Goal: Navigation & Orientation: Understand site structure

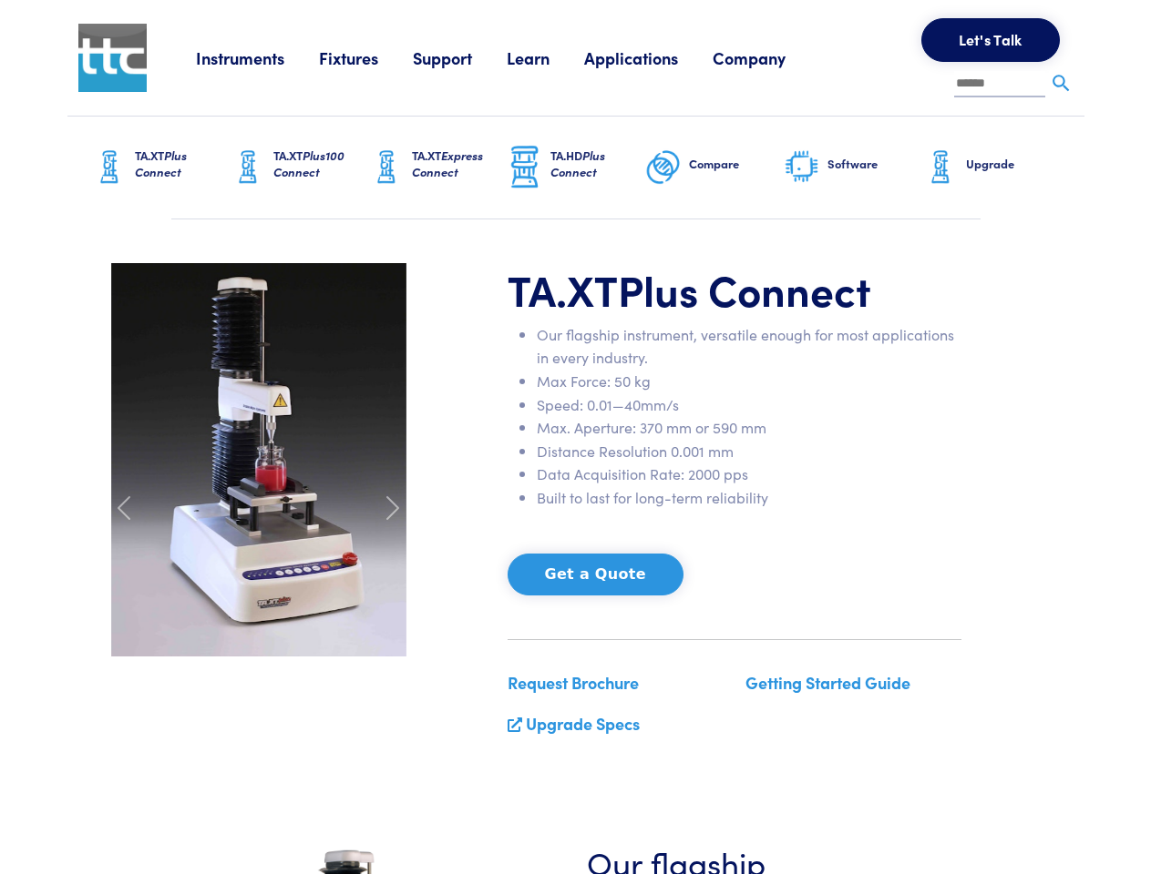
click at [575, 437] on li "Max. Aperture: 370 mm or 590 mm" at bounding box center [749, 428] width 424 height 24
click at [258, 57] on link "Instruments" at bounding box center [257, 57] width 123 height 23
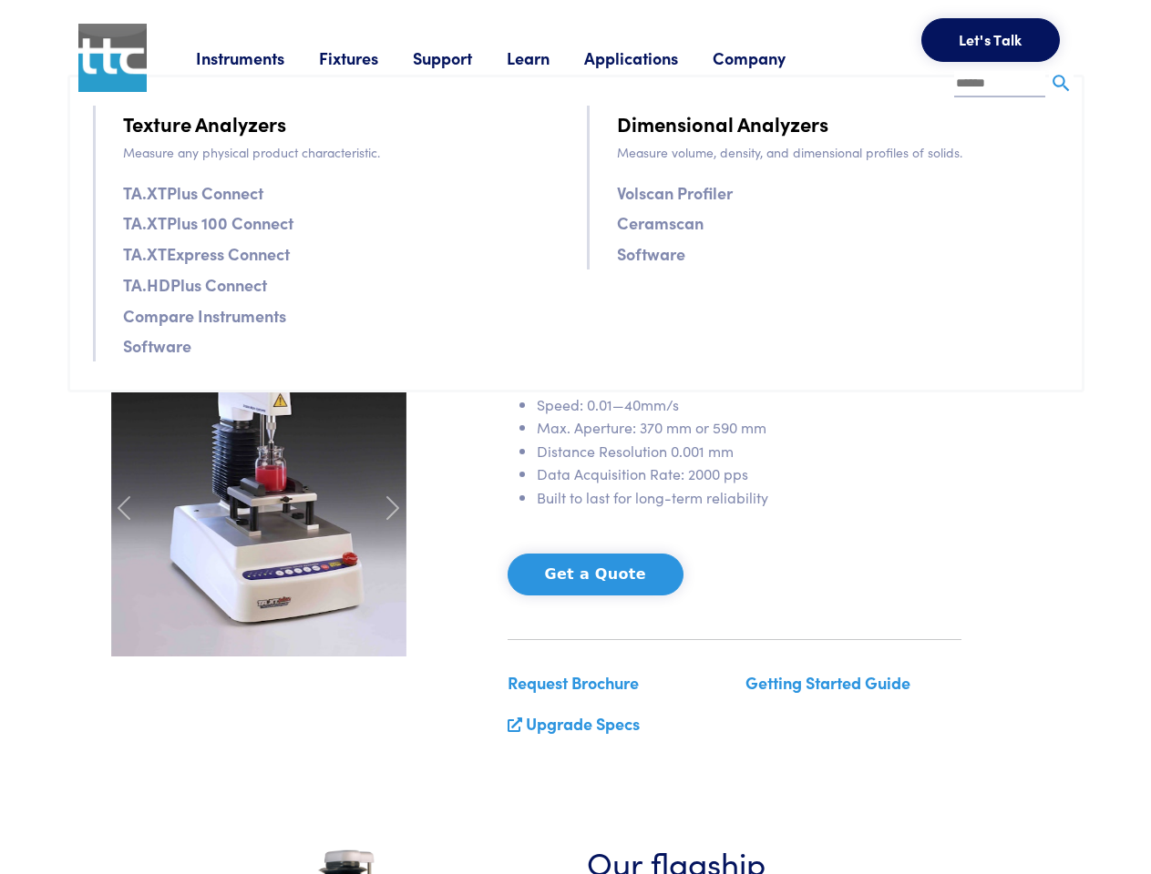
click at [368, 57] on link "Fixtures" at bounding box center [366, 57] width 94 height 23
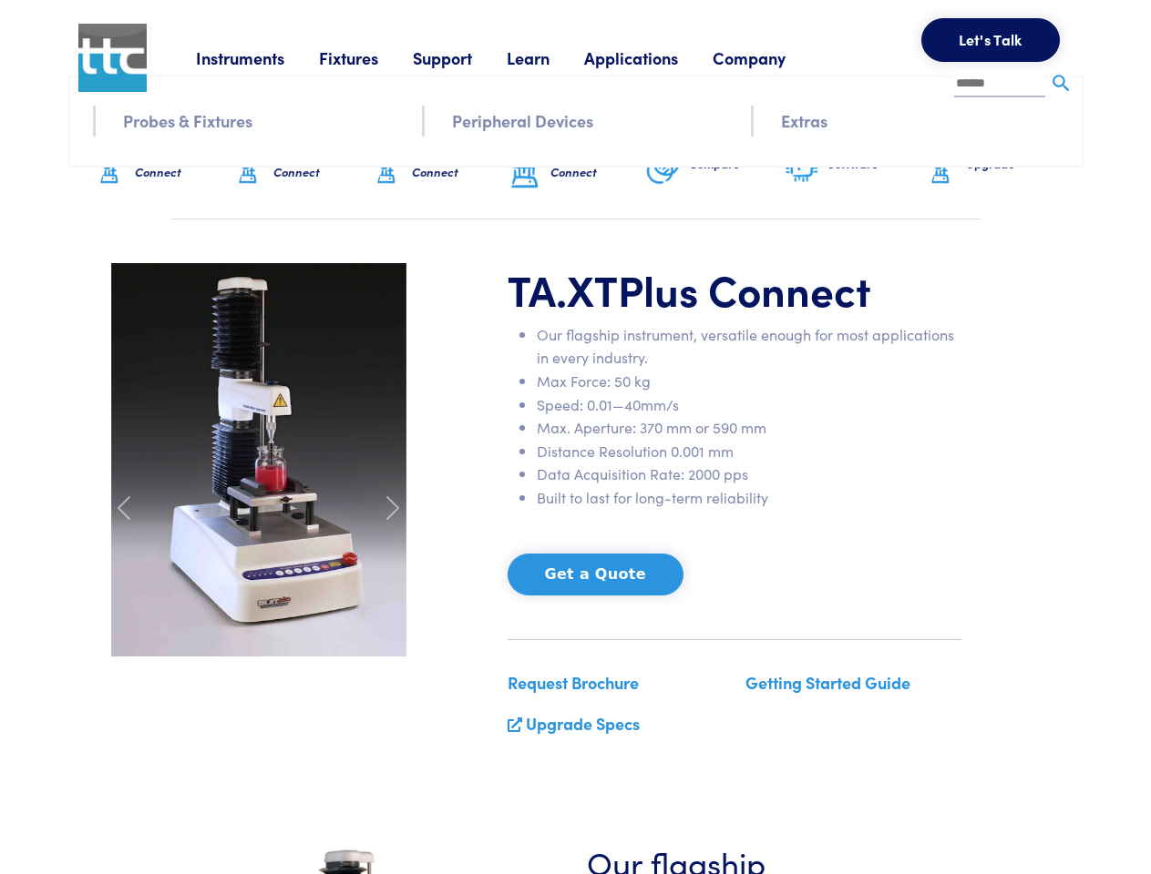
click at [463, 57] on link "Support" at bounding box center [460, 57] width 94 height 23
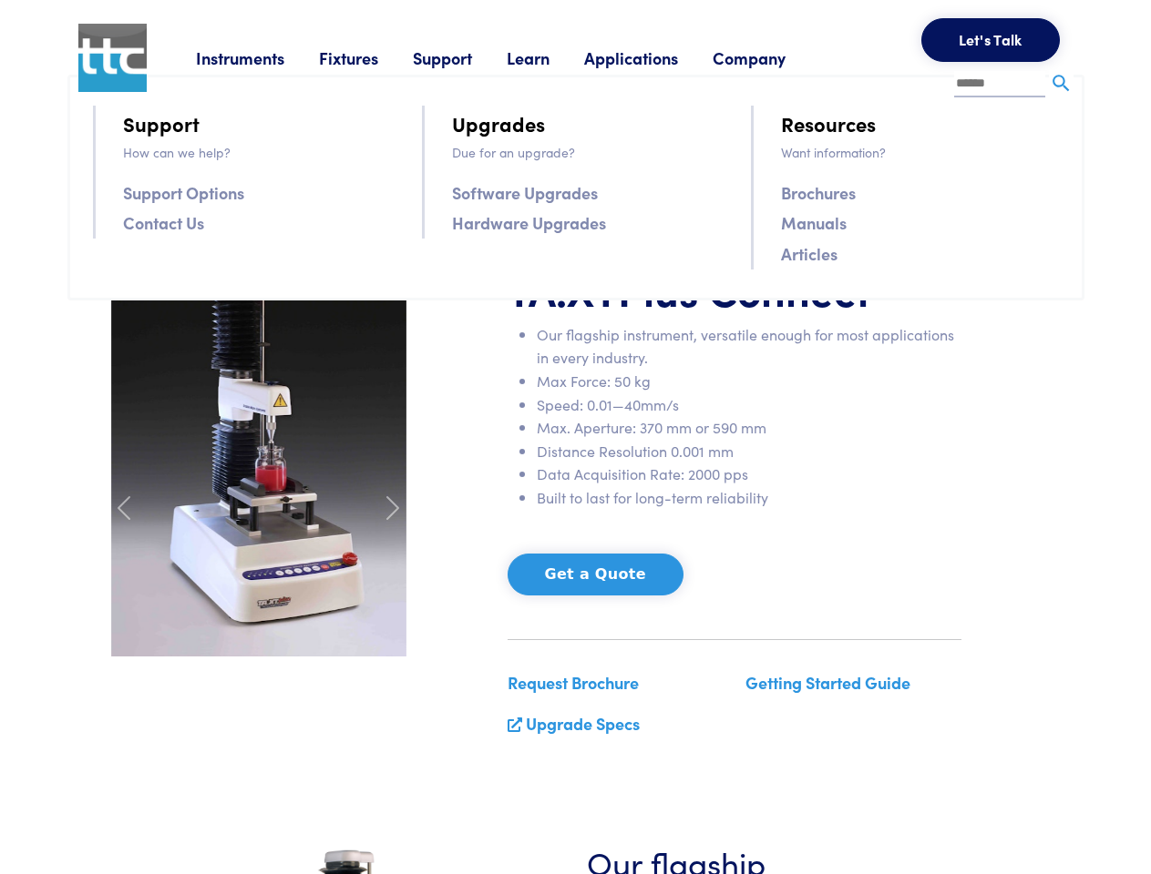
click at [550, 57] on link "Learn" at bounding box center [544, 57] width 77 height 23
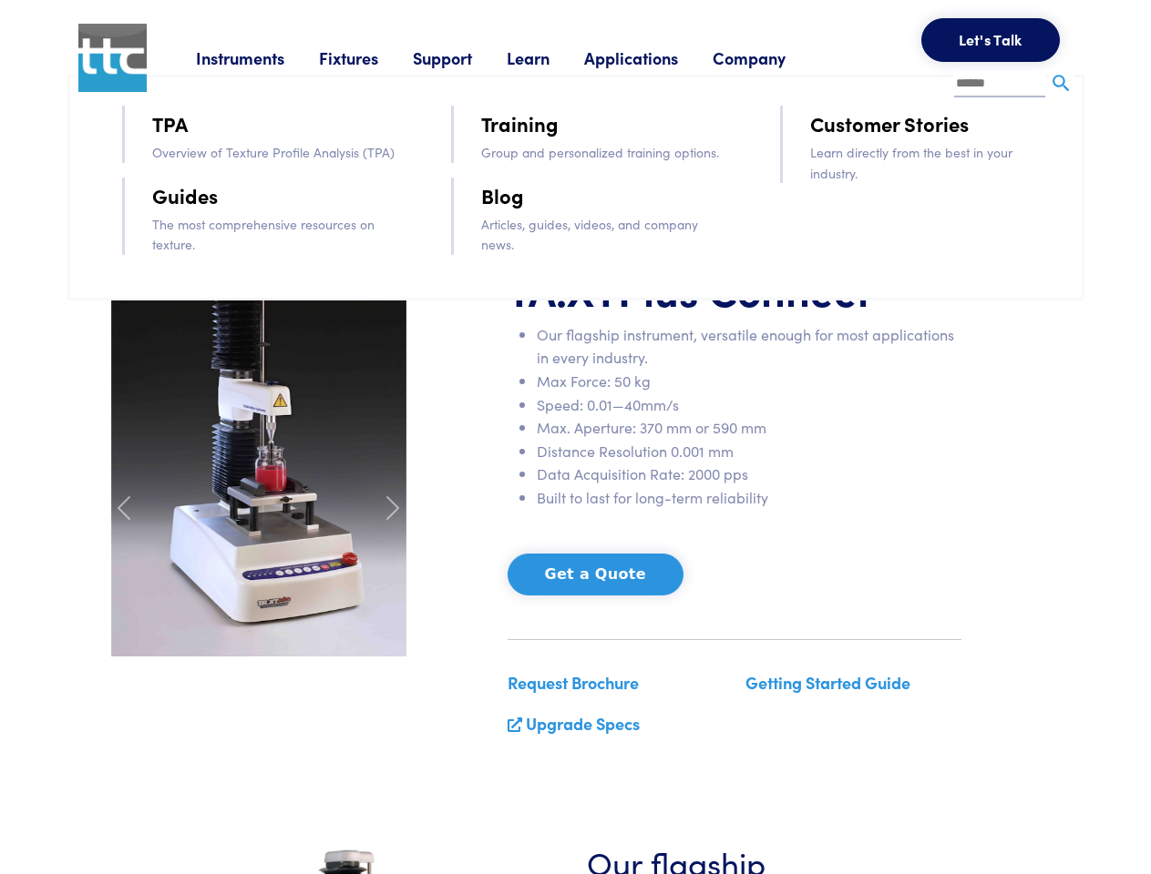
click at [655, 57] on link "Applications" at bounding box center [648, 57] width 128 height 23
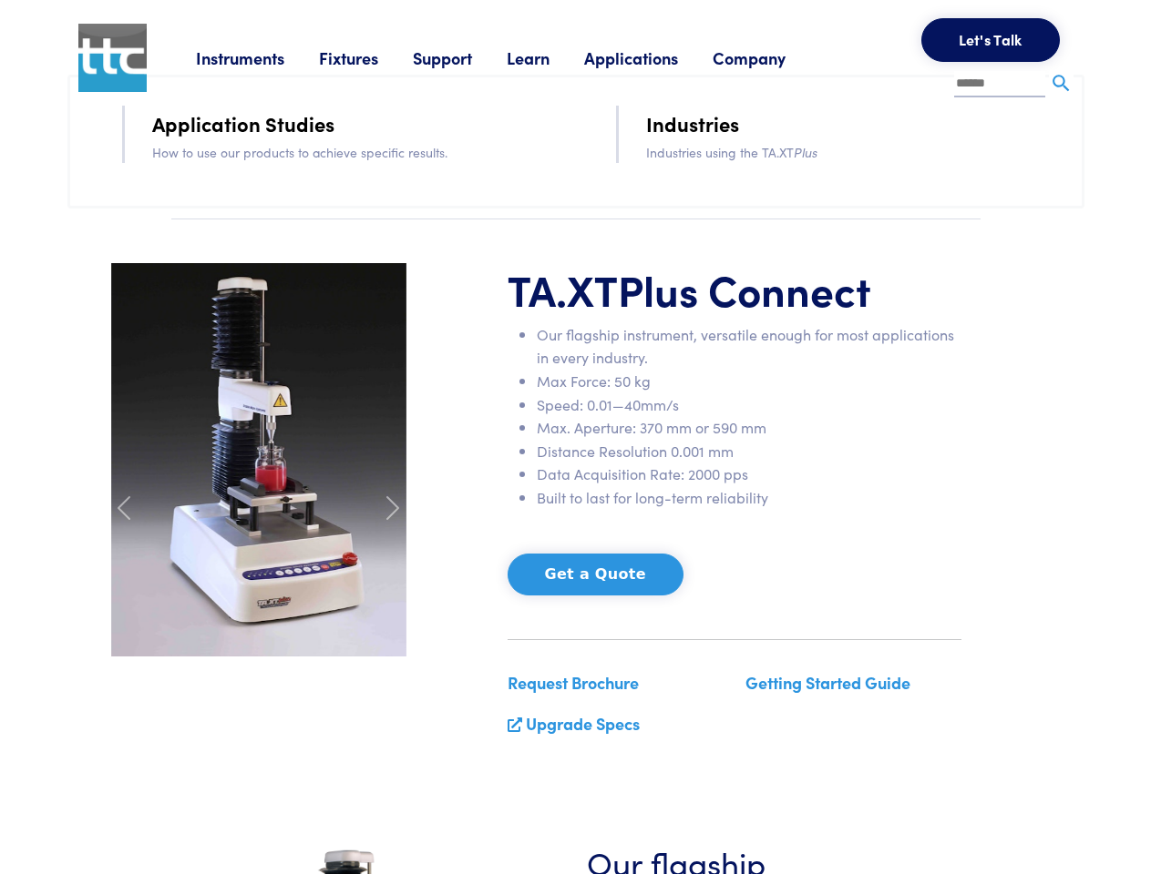
click at [772, 57] on link "Company" at bounding box center [765, 57] width 107 height 23
